Goal: Book appointment/travel/reservation

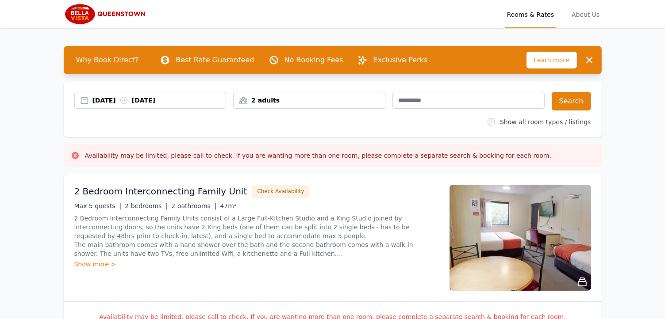
click at [293, 104] on div "2 adults" at bounding box center [309, 100] width 151 height 9
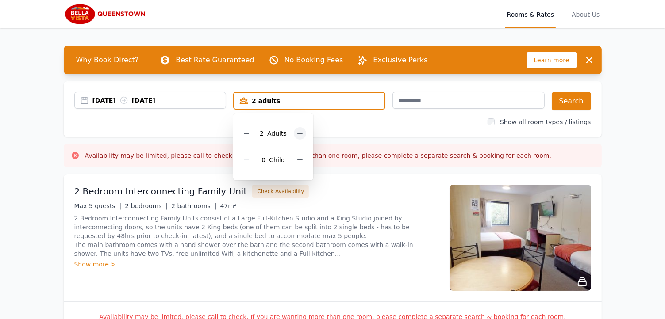
click at [302, 136] on icon at bounding box center [299, 133] width 7 height 7
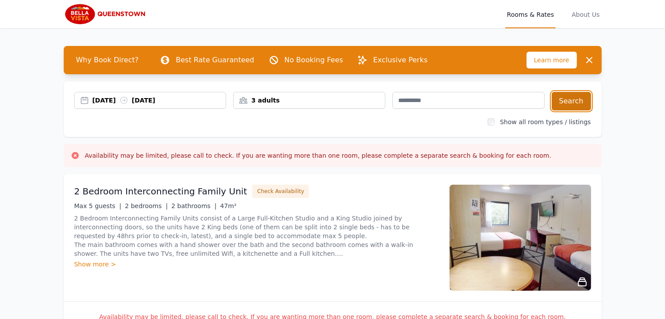
click at [578, 102] on button "Search" at bounding box center [571, 101] width 39 height 19
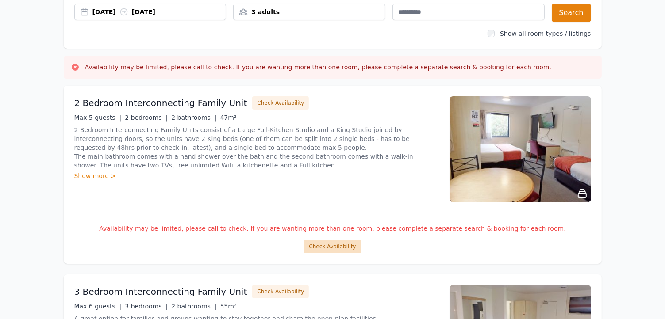
click at [343, 245] on button "Check Availability" at bounding box center [332, 246] width 57 height 13
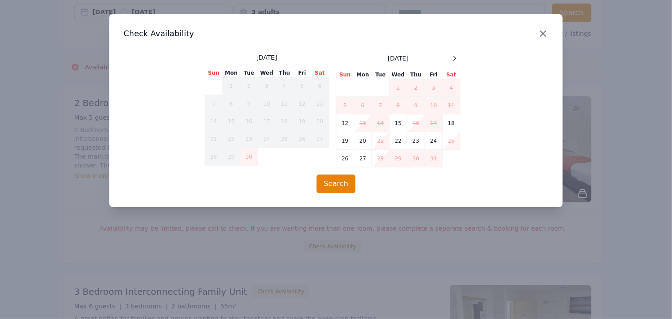
click at [541, 37] on icon "button" at bounding box center [543, 33] width 11 height 11
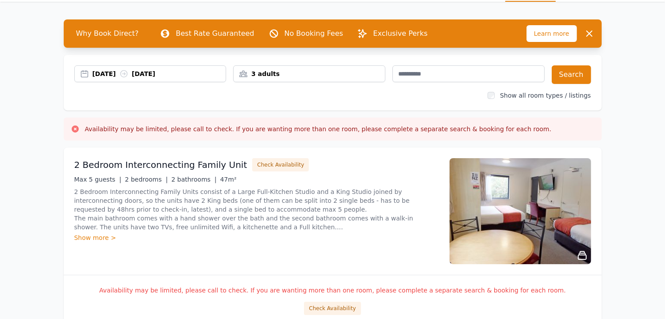
scroll to position [0, 0]
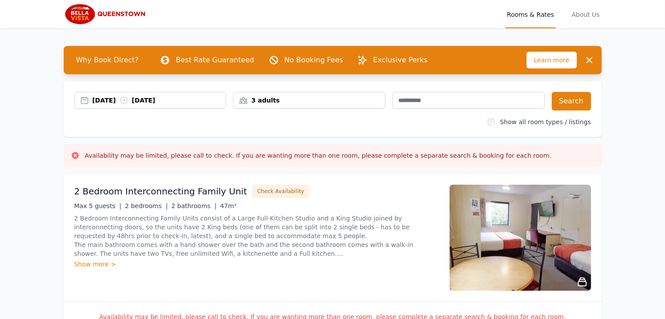
click at [182, 104] on div "[DATE] [DATE]" at bounding box center [159, 100] width 134 height 9
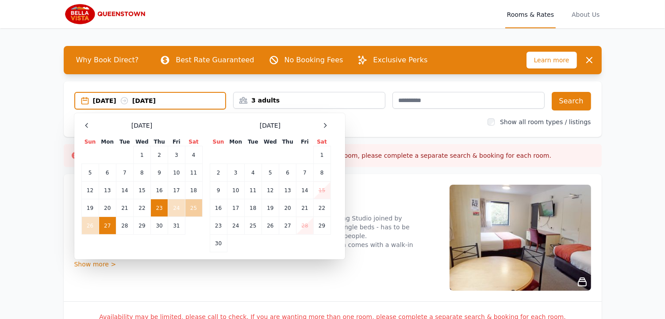
click at [189, 209] on td "25" at bounding box center [193, 209] width 17 height 18
click at [155, 204] on td "23" at bounding box center [159, 209] width 17 height 18
click at [197, 208] on td "25" at bounding box center [193, 209] width 17 height 18
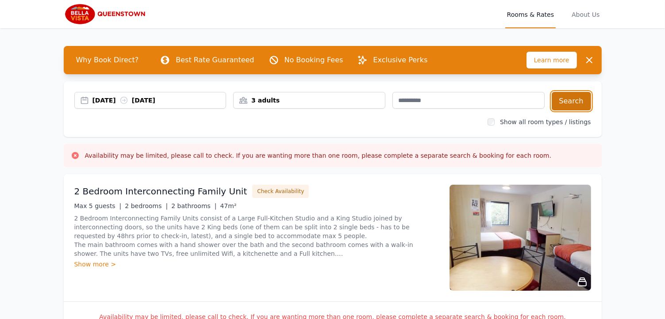
click at [562, 94] on button "Search" at bounding box center [571, 101] width 39 height 19
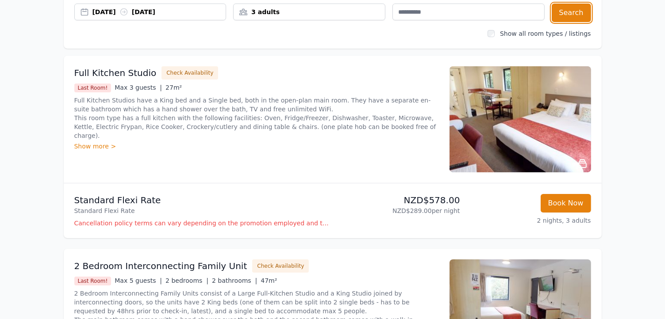
scroll to position [44, 0]
